Goal: Task Accomplishment & Management: Use online tool/utility

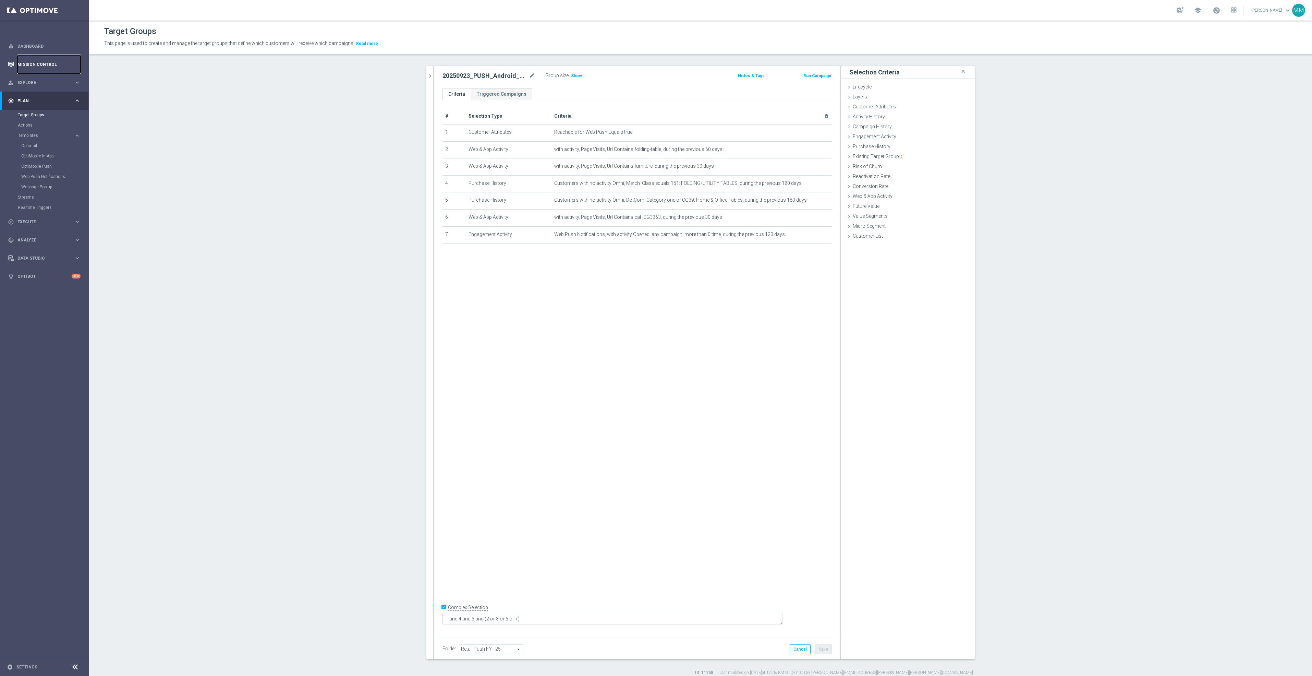
click at [33, 63] on link "Mission Control" at bounding box center [48, 64] width 63 height 18
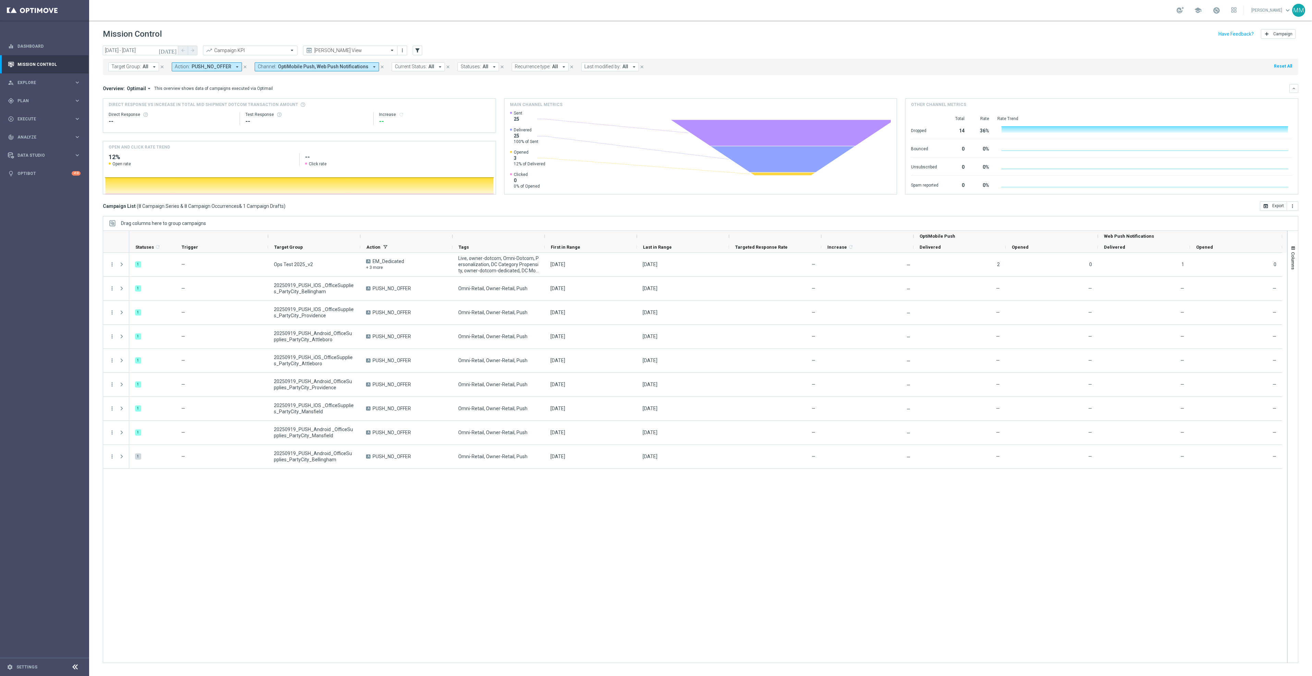
click at [325, 50] on input "text" at bounding box center [343, 51] width 73 height 6
click at [334, 129] on div "Promo Email" at bounding box center [350, 128] width 87 height 11
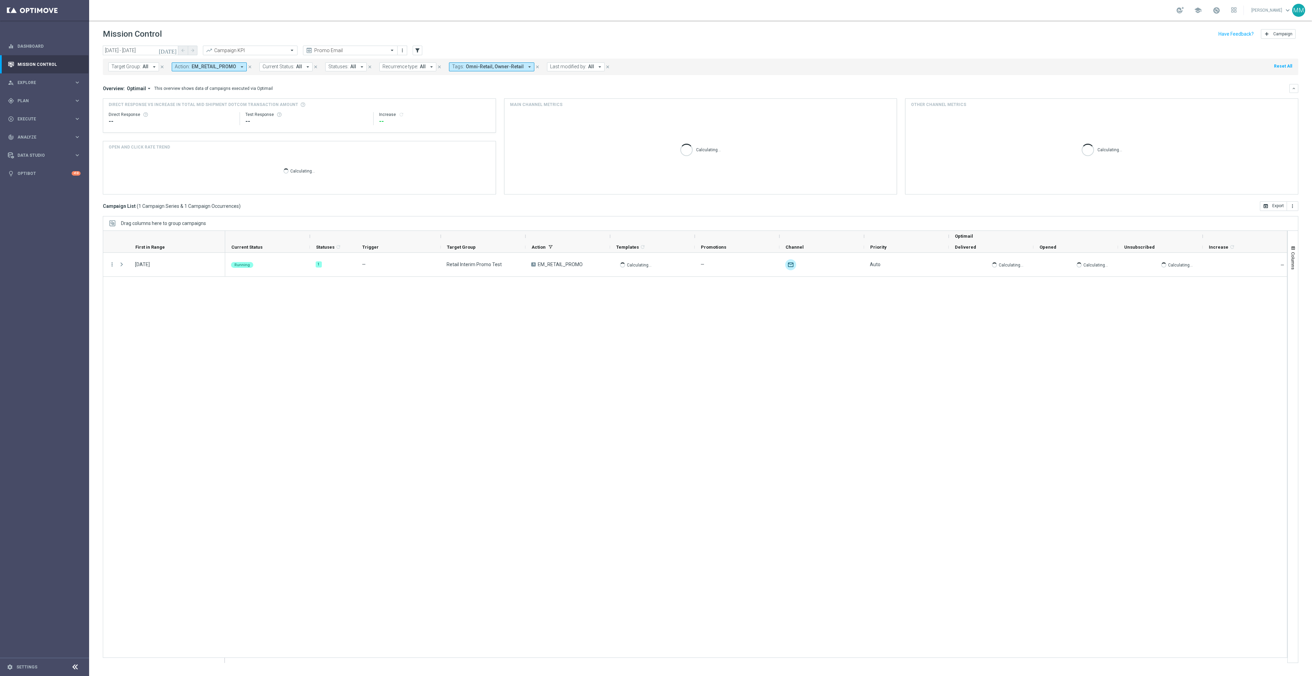
click at [161, 56] on div "Target Group: All arrow_drop_down close Action: EM_RETAIL_PROMO arrow_drop_down…" at bounding box center [701, 65] width 1196 height 19
click at [164, 52] on input "[DATE] - [DATE]" at bounding box center [140, 51] width 75 height 10
click at [190, 108] on span "21" at bounding box center [193, 111] width 11 height 11
drag, startPoint x: 173, startPoint y: 122, endPoint x: 179, endPoint y: 122, distance: 6.2
click at [179, 122] on span "27" at bounding box center [180, 122] width 11 height 11
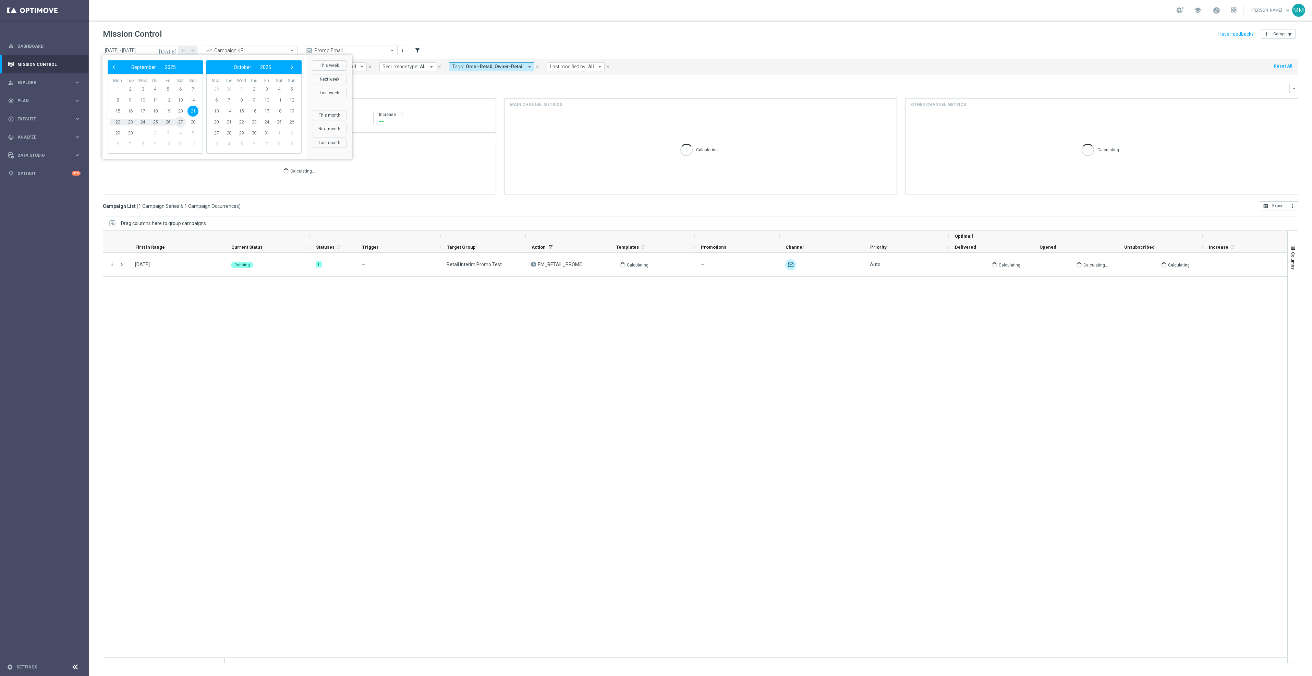
type input "[DATE] - [DATE]"
